Goal: Task Accomplishment & Management: Complete application form

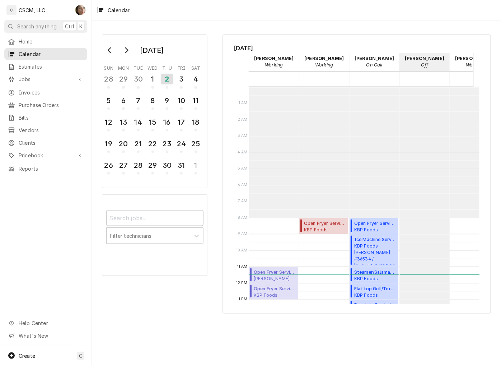
scroll to position [131, 0]
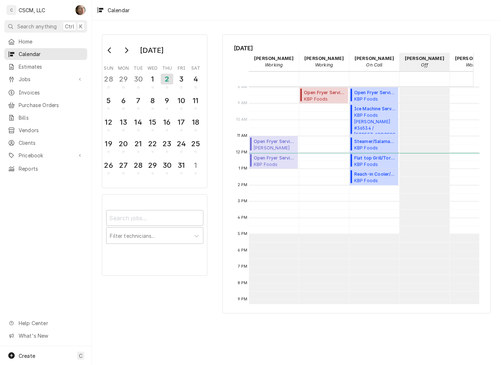
click at [301, 343] on div "October 2025 Sun Mon Tue Wed Thu Fri Sat 28 29 30 1 2 3 4 5 6 7 8 9 10 11 12 13…" at bounding box center [296, 192] width 409 height 344
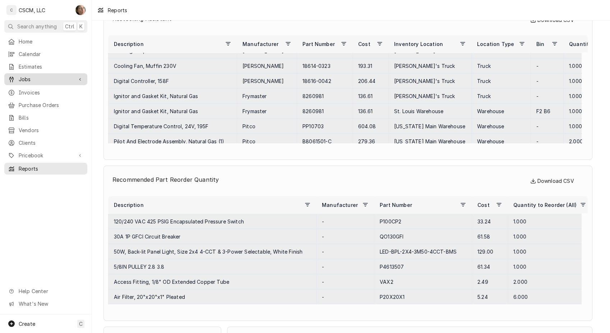
click at [31, 77] on span "Jobs" at bounding box center [46, 79] width 54 height 8
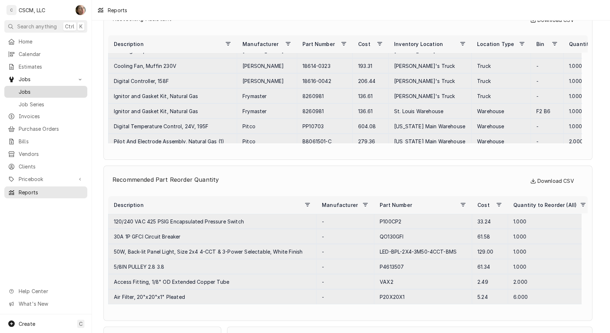
click at [31, 88] on span "Jobs" at bounding box center [51, 92] width 65 height 8
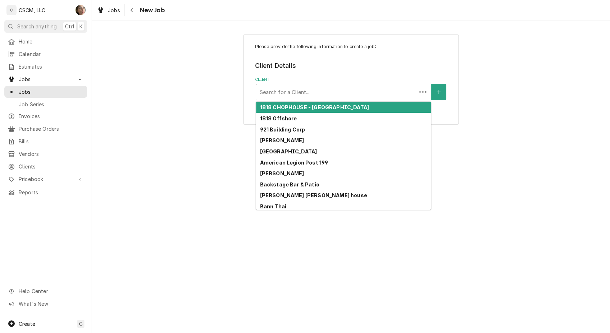
click at [355, 90] on div "Client" at bounding box center [336, 91] width 153 height 13
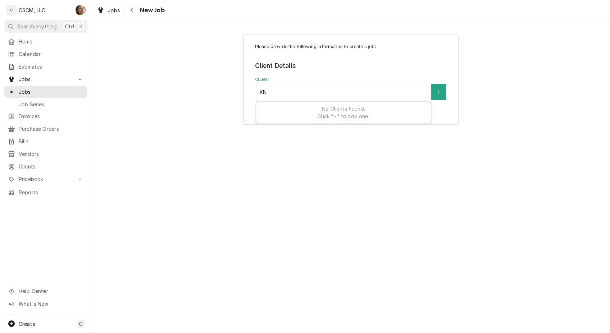
type input "K"
type input "KBP"
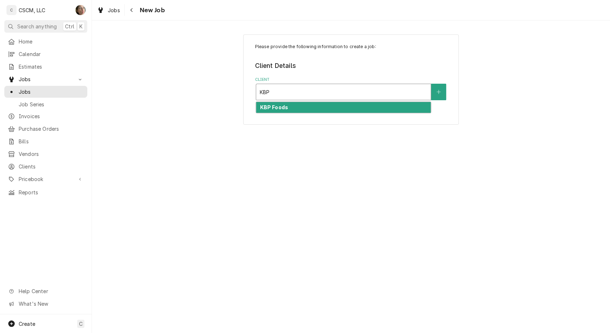
click at [325, 112] on div "KBP Foods" at bounding box center [343, 107] width 175 height 11
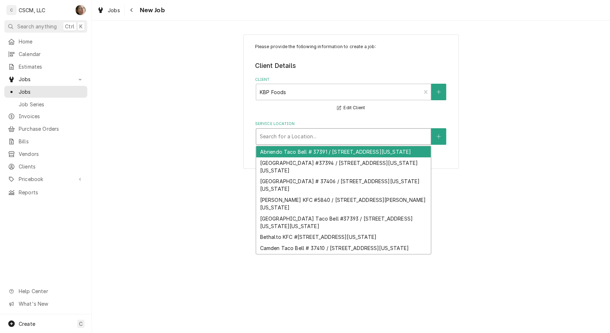
click at [318, 137] on div "Service Location" at bounding box center [343, 136] width 167 height 13
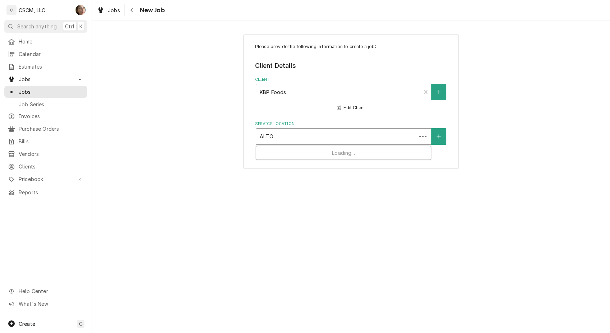
type input "ALTON"
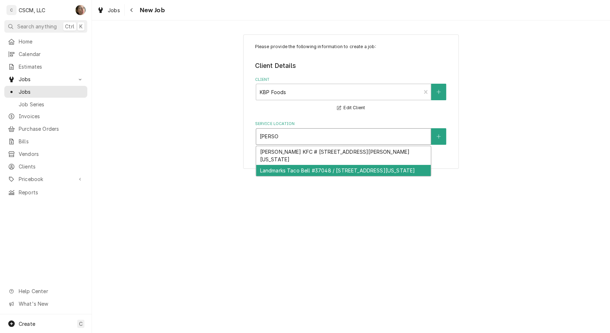
click at [314, 176] on div "Landmarks Taco Bell #37048 / 620 E. Landmarks Blvd, Alton, Illinois 62002" at bounding box center [343, 170] width 175 height 11
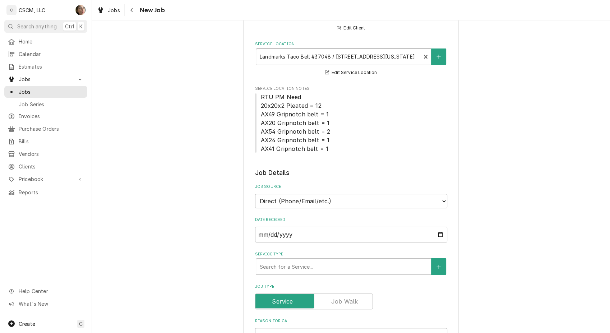
scroll to position [120, 0]
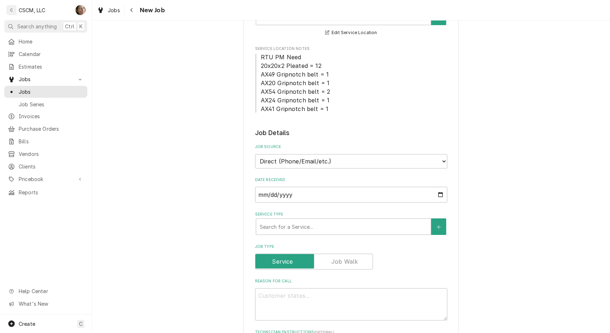
drag, startPoint x: 316, startPoint y: 162, endPoint x: 316, endPoint y: 168, distance: 6.1
click at [316, 162] on select "Direct (Phone/Email/etc.) Other" at bounding box center [351, 161] width 192 height 14
select select "100"
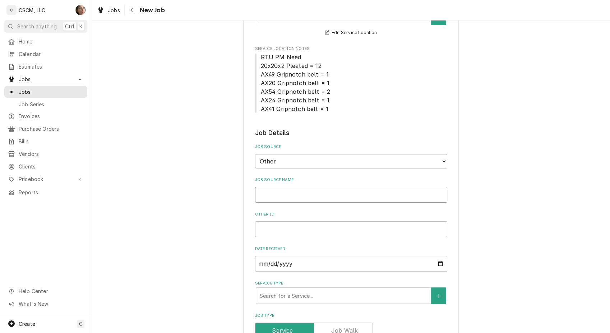
click at [302, 200] on input "Job Source Name" at bounding box center [351, 195] width 192 height 16
type textarea "x"
type input "V"
type textarea "x"
type input "Ve"
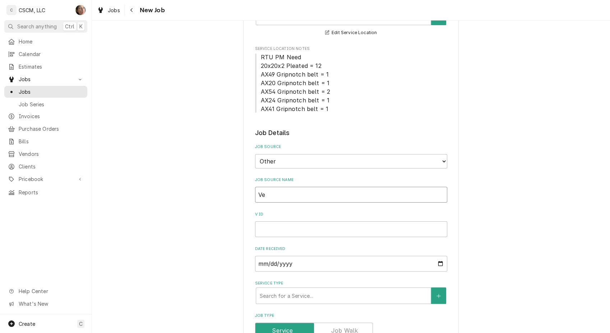
type textarea "x"
type input "Ver"
type textarea "x"
type input "Vero"
type textarea "x"
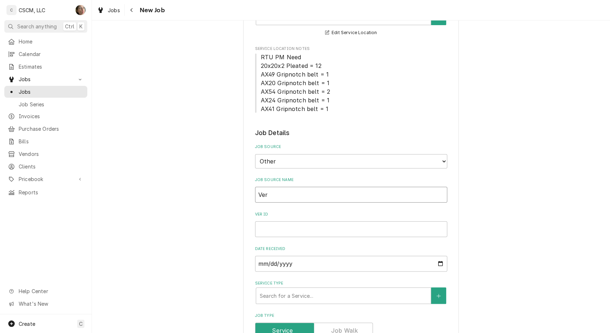
type input "Veri"
type textarea "x"
type input "Veris"
type textarea "x"
type input "Verisa"
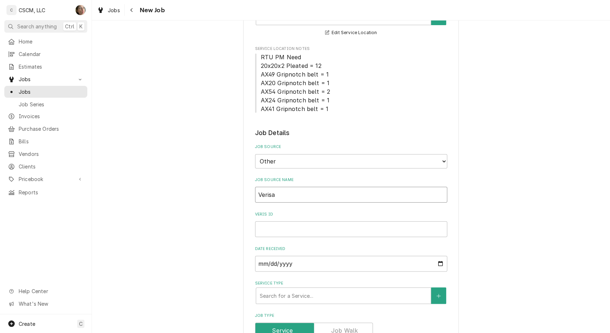
type textarea "x"
type input "Verisae"
click at [284, 228] on input "Verisae ID" at bounding box center [351, 229] width 192 height 16
type textarea "x"
type input "v"
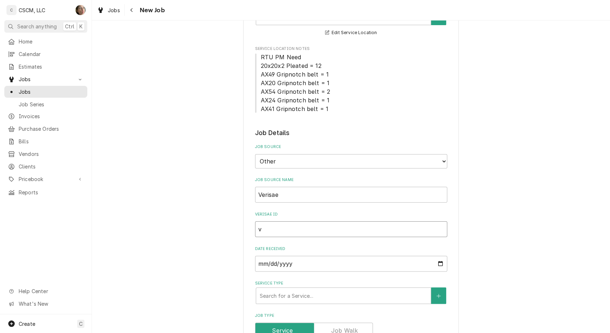
type textarea "x"
type input "v"
type textarea "x"
paste input "72176695"
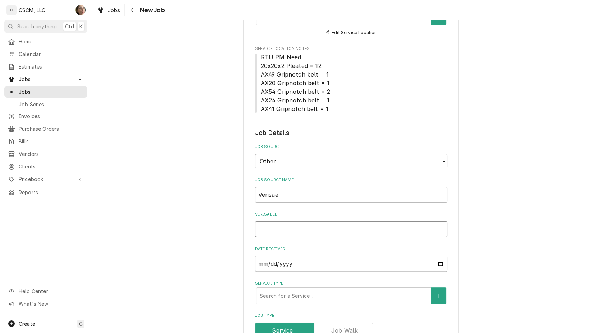
type textarea "x"
type input "72176695"
type textarea "x"
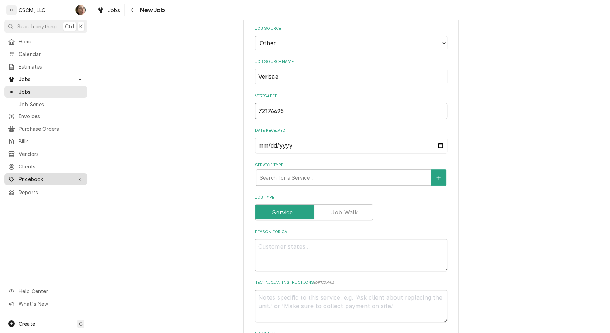
scroll to position [239, 0]
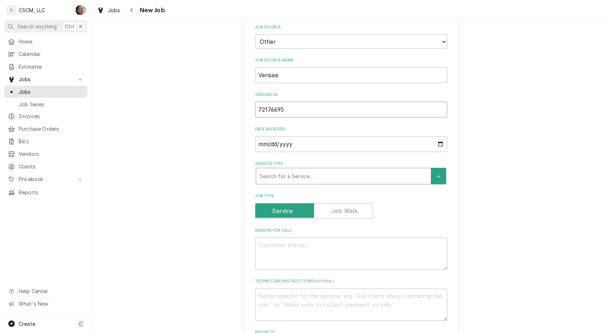
type input "72176695"
click at [265, 171] on div "Service Type" at bounding box center [343, 176] width 167 height 13
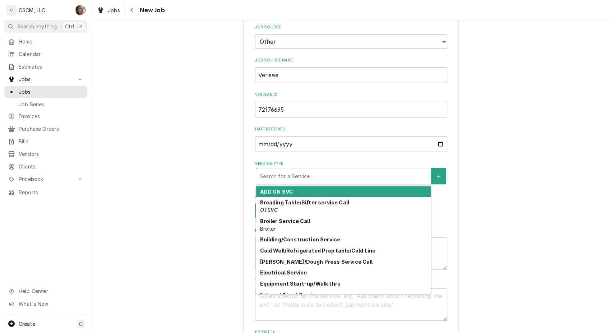
type textarea "x"
type input "h"
type textarea "x"
type input "ho"
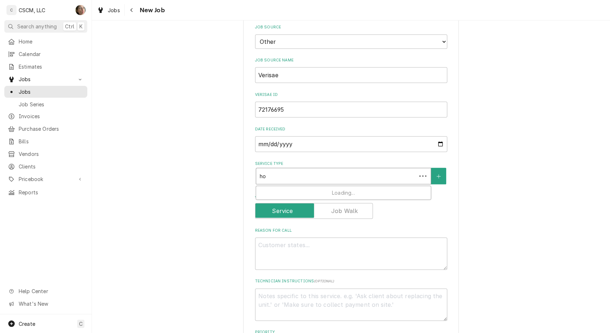
type textarea "x"
type input "hol"
type textarea "x"
type input "hold"
type textarea "x"
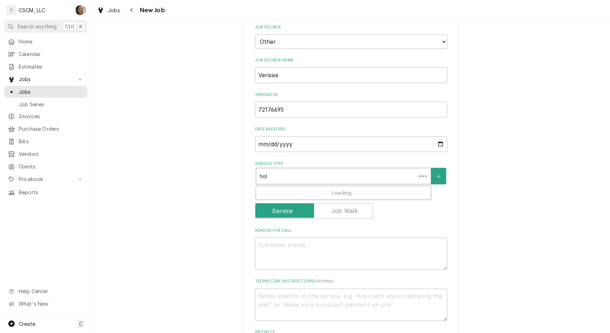
type input "holdi"
type textarea "x"
type input "holdin"
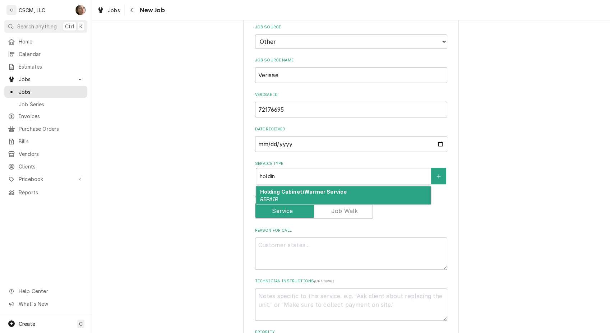
click at [356, 194] on div "Holding Cabinet/Warmer Service REPAIR" at bounding box center [343, 195] width 175 height 19
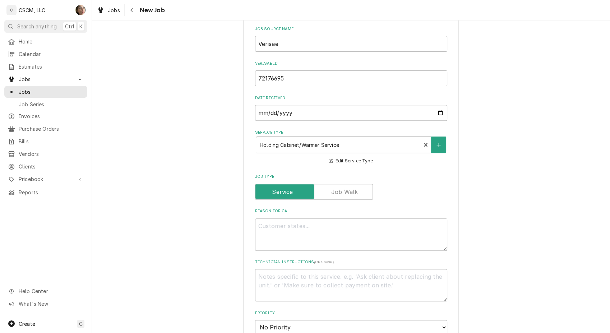
scroll to position [319, 0]
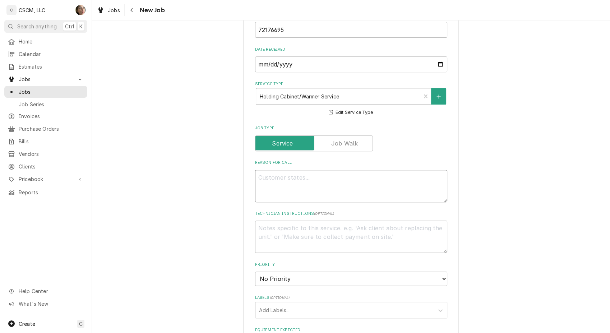
click at [297, 183] on textarea "Reason For Call" at bounding box center [351, 186] width 192 height 32
type textarea "x"
type textarea "N"
type textarea "x"
type textarea "NT"
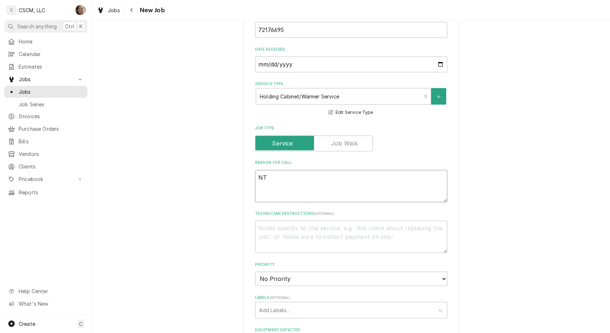
type textarea "x"
type textarea "NTE"
type textarea "x"
type textarea "NTE:"
type textarea "x"
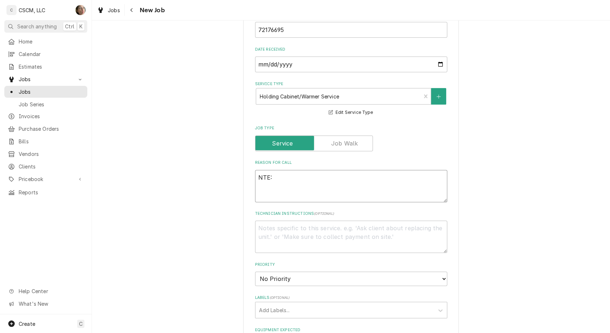
type textarea "NTE: $"
type textarea "x"
type textarea "NTE: $5"
type textarea "x"
type textarea "NTE: $50"
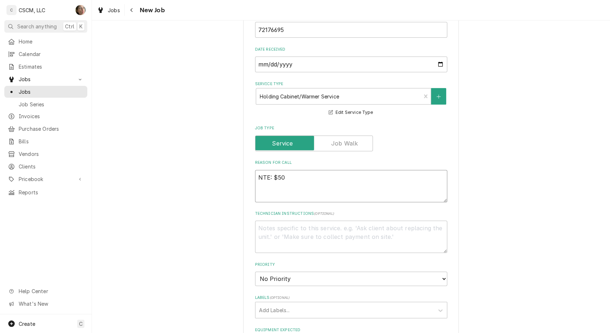
type textarea "x"
type textarea "NTE: $500"
type textarea "x"
type textarea "NTE: $500"
type textarea "x"
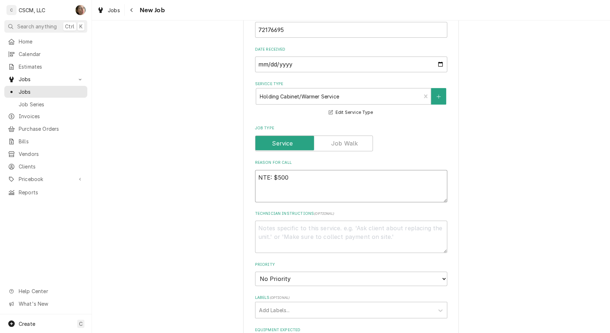
type textarea "NTE: $500 P"
type textarea "x"
type textarea "NTE: $500 PO"
type textarea "x"
type textarea "NTE: $500 PO"
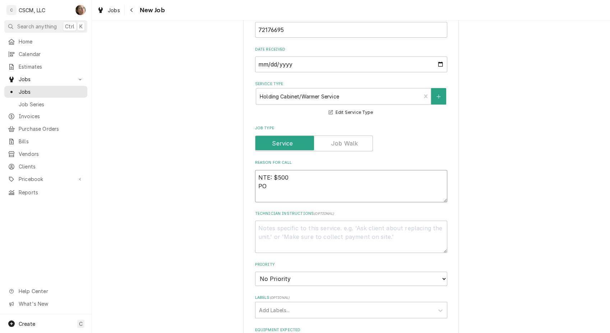
type textarea "x"
type textarea "NTE: $500 PO #"
type textarea "x"
type textarea "NTE: $500 PO #"
paste textarea "72176695"
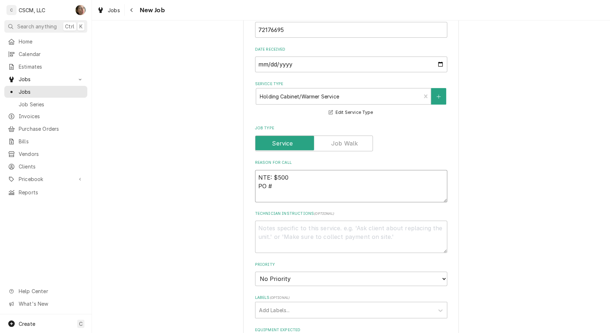
type textarea "x"
type textarea "NTE: $500 PO # 72176695"
type textarea "x"
type textarea "NTE: $500 PO # 72176695"
click at [257, 177] on textarea "NTE: $500 PO # 72176695" at bounding box center [351, 186] width 192 height 32
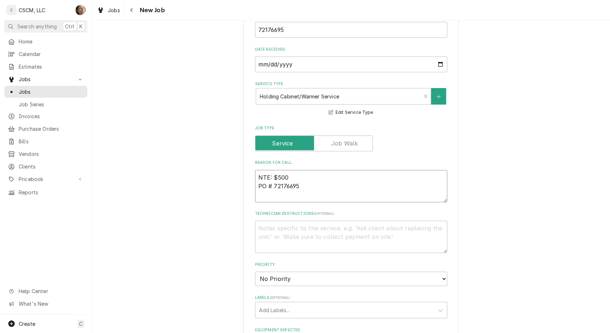
paste textarea "hinge is broken and cabinet will not hold temp"
type textarea "x"
type textarea "hinge is broken and cabinet will not hold tempNTE: $500 PO # 72176695"
type textarea "x"
type textarea "hinge is broken and cabinet will not hold temp NTE: $500 PO # 72176695"
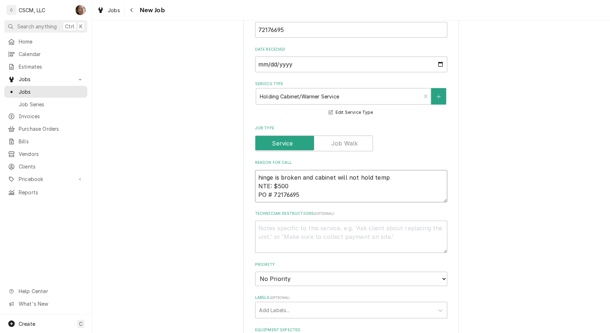
type textarea "x"
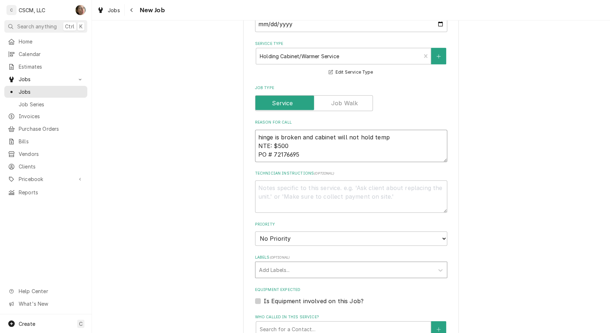
type textarea "hinge is broken and cabinet will not hold temp NTE: $500 PO # 72176695"
click at [298, 272] on div "Labels" at bounding box center [344, 269] width 171 height 13
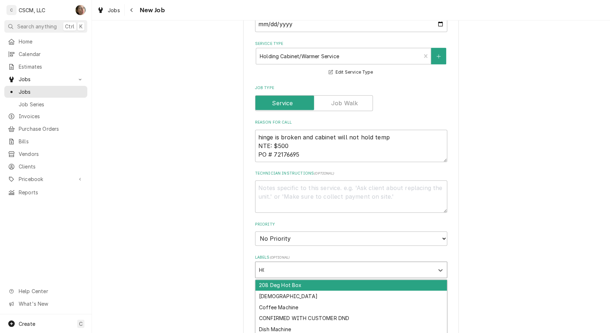
type input "HOLD"
click at [291, 283] on div "Holding Cabinet" at bounding box center [350, 285] width 191 height 11
type textarea "x"
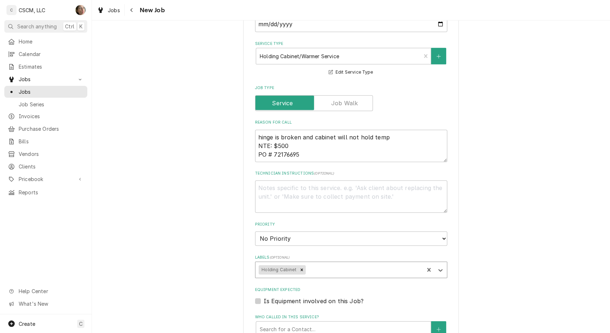
type textarea "x"
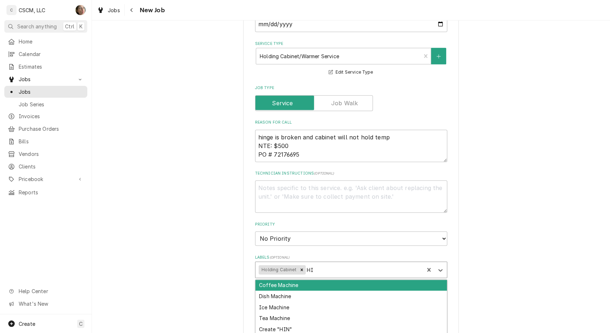
type input "H"
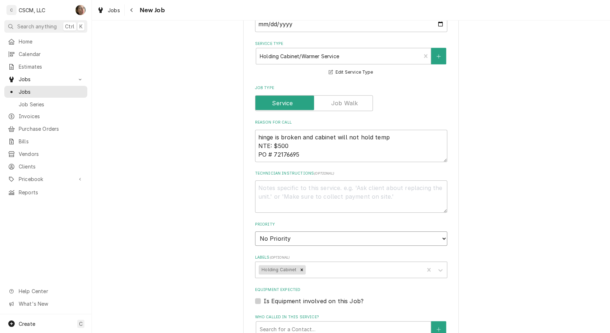
click at [335, 244] on select "No Priority Urgent High Medium Low" at bounding box center [351, 238] width 192 height 14
select select "2"
click at [255, 231] on select "No Priority Urgent High Medium Low" at bounding box center [351, 238] width 192 height 14
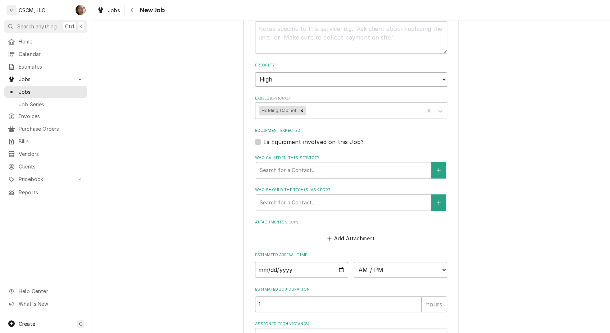
scroll to position [519, 0]
click at [263, 165] on div "Who called in this service?" at bounding box center [343, 169] width 167 height 13
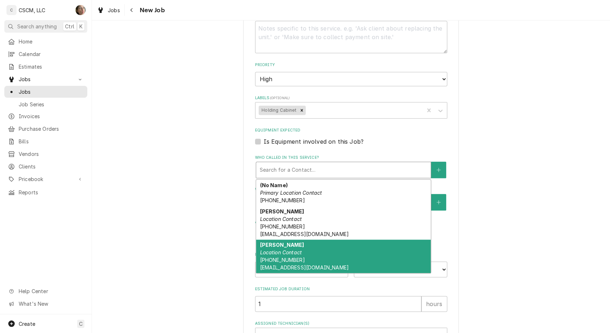
click at [288, 258] on span "(217) 506-9415 rwilson@kbpbells.com" at bounding box center [304, 264] width 89 height 14
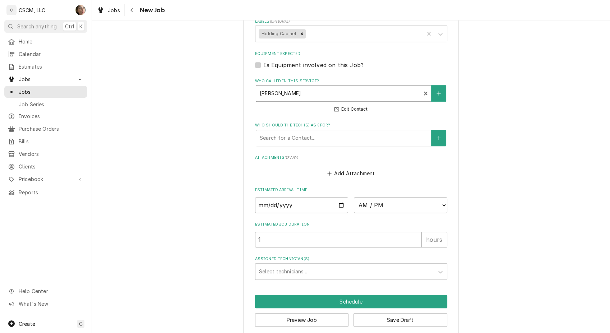
scroll to position [598, 0]
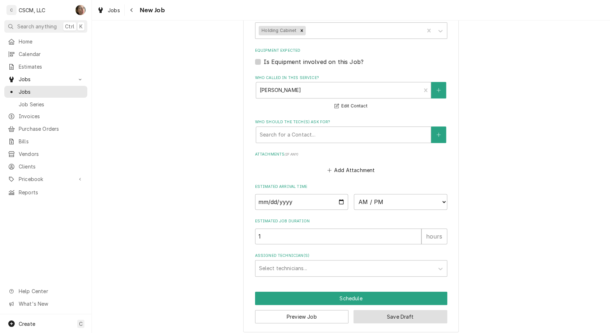
click at [382, 319] on button "Save Draft" at bounding box center [400, 316] width 94 height 13
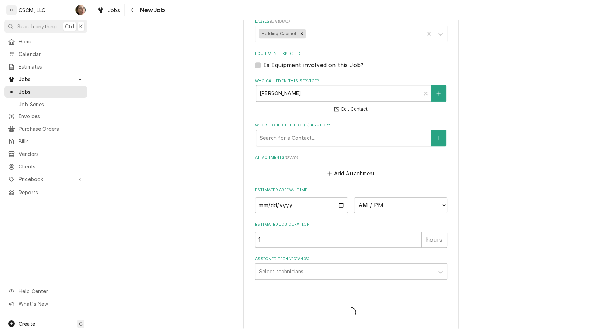
type textarea "x"
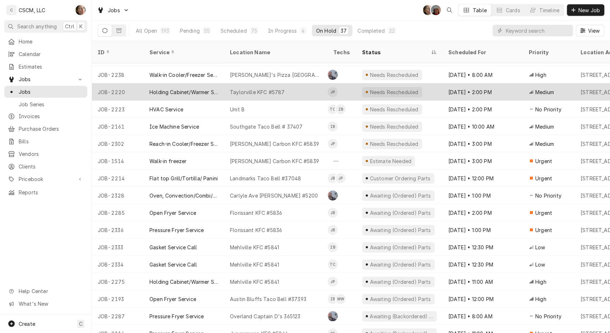
scroll to position [365, 0]
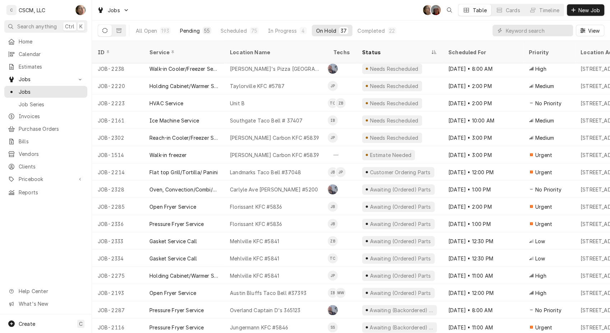
click at [198, 29] on div "Pending" at bounding box center [190, 31] width 20 height 8
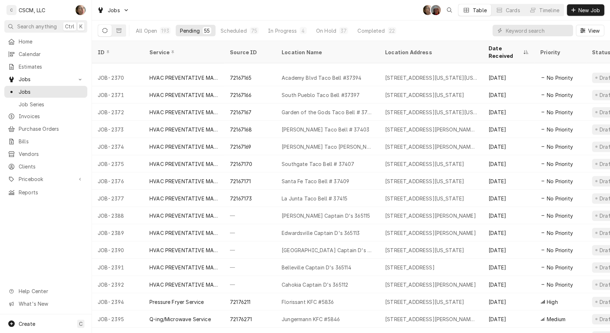
scroll to position [676, 0]
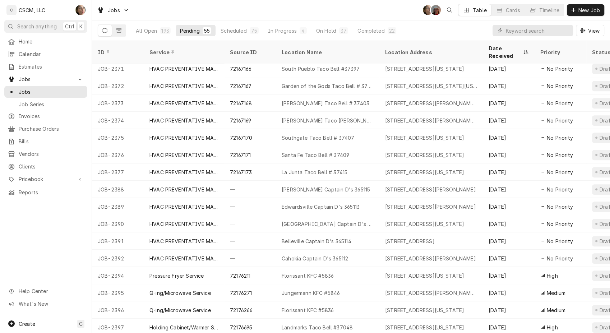
click at [451, 33] on div "All Open 193 Pending 55 Scheduled 75 In Progress 4 On Hold 37 Completed 22 View" at bounding box center [351, 30] width 506 height 20
